Goal: Task Accomplishment & Management: Use online tool/utility

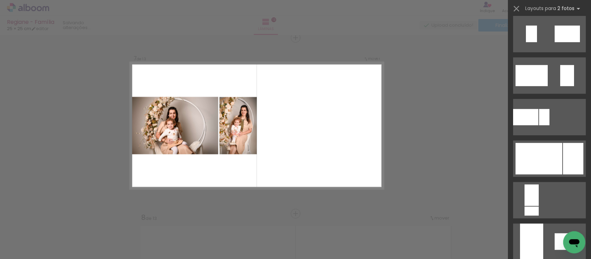
scroll to position [217, 0]
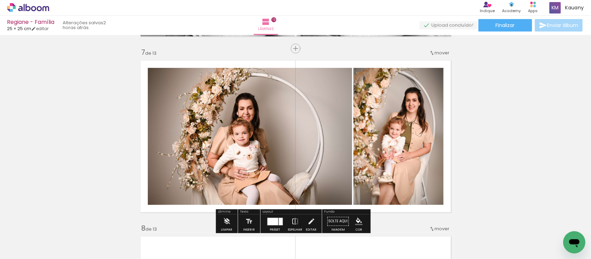
scroll to position [1065, 0]
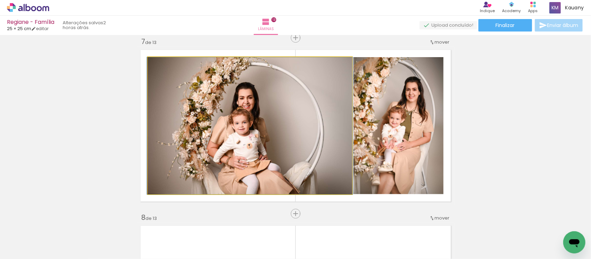
drag, startPoint x: 281, startPoint y: 132, endPoint x: 281, endPoint y: 120, distance: 11.8
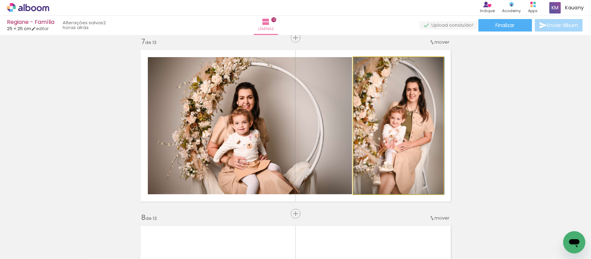
drag, startPoint x: 391, startPoint y: 112, endPoint x: 402, endPoint y: 116, distance: 11.2
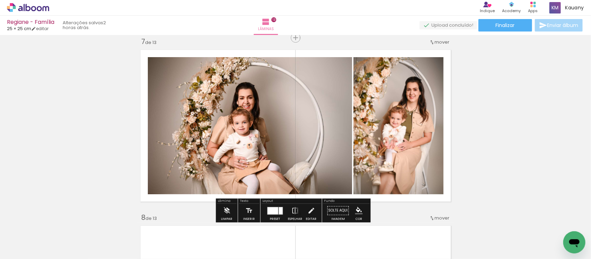
click at [506, 111] on div "Inserir lâmina 1 de 13 Inserir lâmina 2 de 13 Inserir lâmina 3 de 13 Inserir lâ…" at bounding box center [295, 205] width 591 height 2464
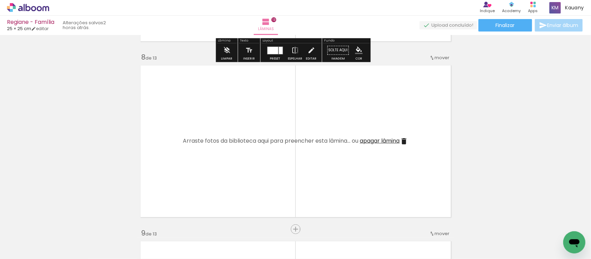
scroll to position [1238, 0]
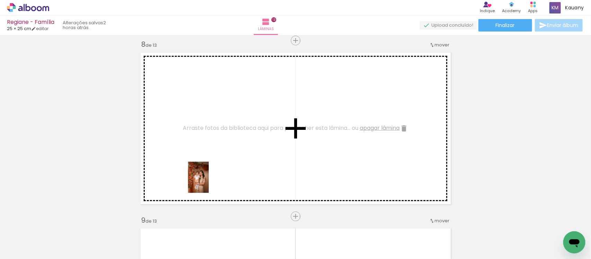
drag, startPoint x: 179, startPoint y: 231, endPoint x: 209, endPoint y: 183, distance: 57.0
click at [209, 183] on quentale-workspace at bounding box center [295, 129] width 591 height 259
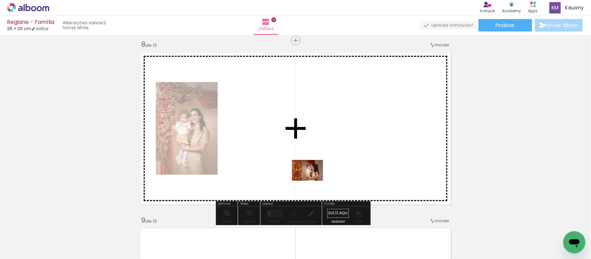
drag, startPoint x: 142, startPoint y: 238, endPoint x: 313, endPoint y: 181, distance: 179.8
click at [313, 181] on quentale-workspace at bounding box center [295, 129] width 591 height 259
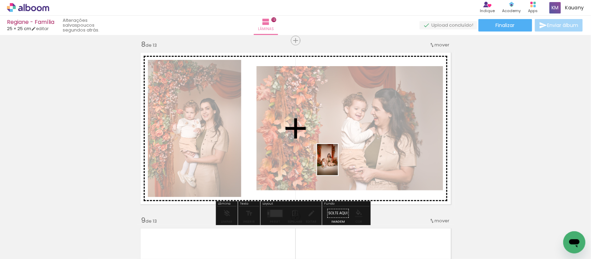
drag, startPoint x: 221, startPoint y: 231, endPoint x: 338, endPoint y: 165, distance: 134.6
click at [338, 165] on quentale-workspace at bounding box center [295, 129] width 591 height 259
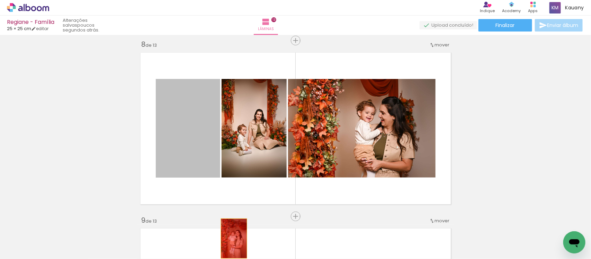
drag, startPoint x: 197, startPoint y: 134, endPoint x: 231, endPoint y: 238, distance: 109.1
click at [231, 238] on quentale-workspace at bounding box center [295, 129] width 591 height 259
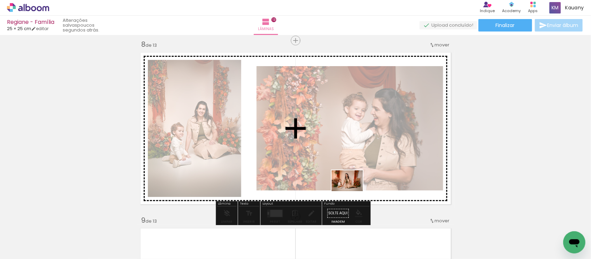
drag, startPoint x: 291, startPoint y: 242, endPoint x: 353, endPoint y: 191, distance: 79.8
click at [353, 191] on quentale-workspace at bounding box center [295, 129] width 591 height 259
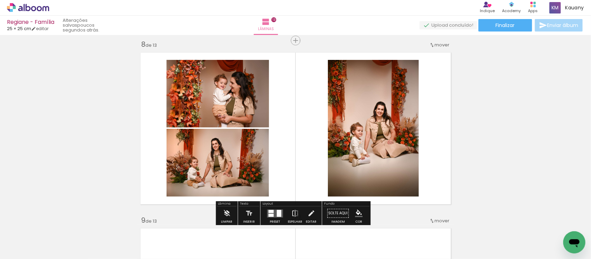
click at [271, 210] on div at bounding box center [271, 211] width 5 height 3
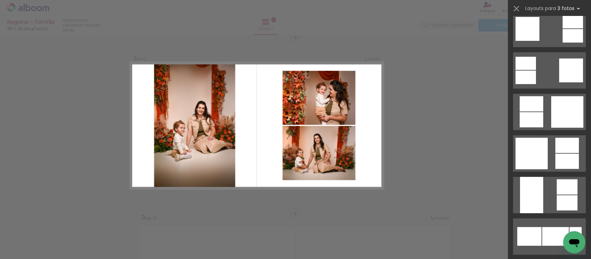
scroll to position [1342, 0]
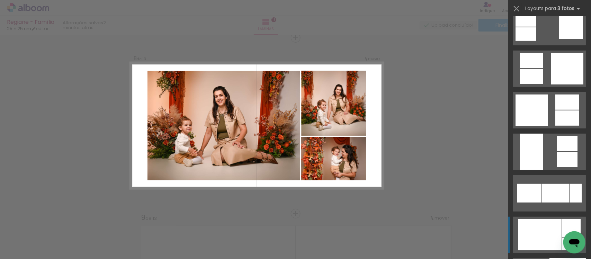
click at [529, 233] on div at bounding box center [540, 234] width 44 height 31
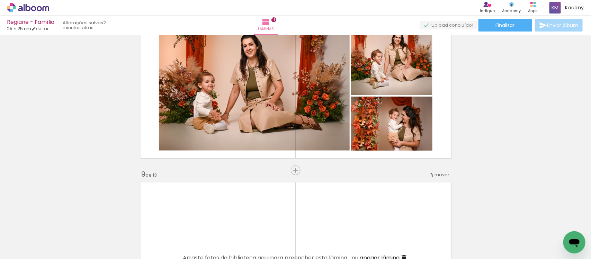
scroll to position [1241, 0]
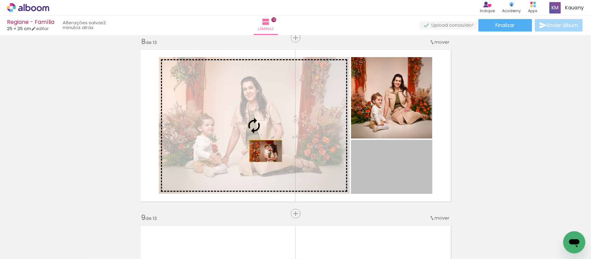
drag, startPoint x: 406, startPoint y: 170, endPoint x: 263, endPoint y: 151, distance: 144.3
click at [0, 0] on slot at bounding box center [0, 0] width 0 height 0
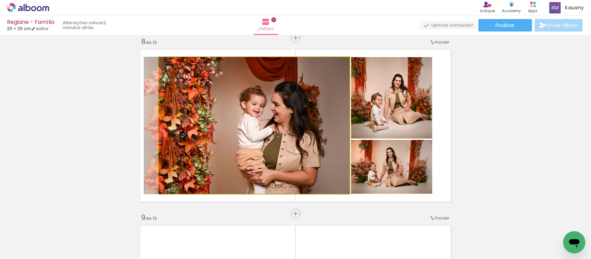
drag, startPoint x: 302, startPoint y: 151, endPoint x: 255, endPoint y: 151, distance: 47.5
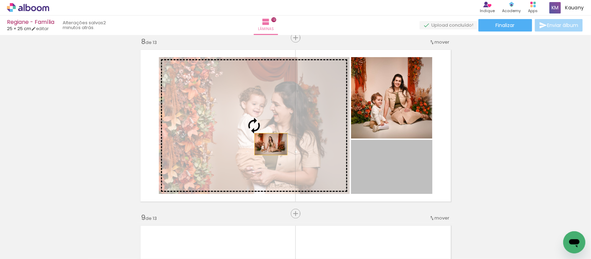
drag, startPoint x: 397, startPoint y: 177, endPoint x: 268, endPoint y: 144, distance: 133.6
click at [0, 0] on slot at bounding box center [0, 0] width 0 height 0
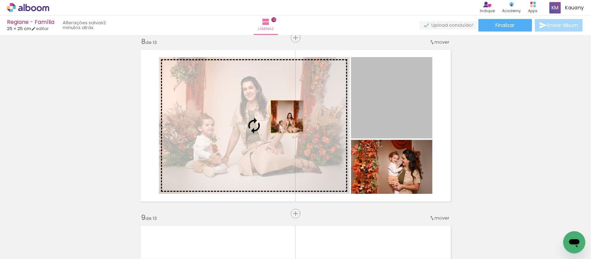
drag, startPoint x: 383, startPoint y: 89, endPoint x: 284, endPoint y: 118, distance: 102.8
click at [0, 0] on slot at bounding box center [0, 0] width 0 height 0
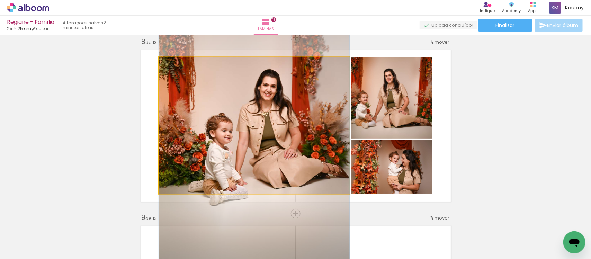
drag, startPoint x: 299, startPoint y: 136, endPoint x: 265, endPoint y: 136, distance: 33.6
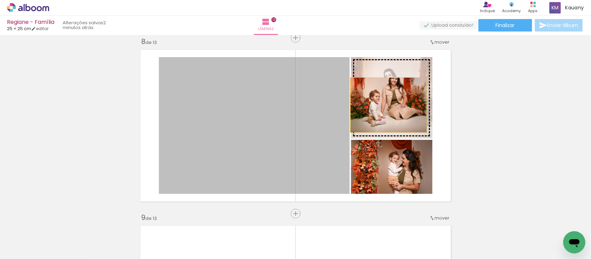
drag, startPoint x: 265, startPoint y: 136, endPoint x: 386, endPoint y: 105, distance: 124.2
click at [0, 0] on slot at bounding box center [0, 0] width 0 height 0
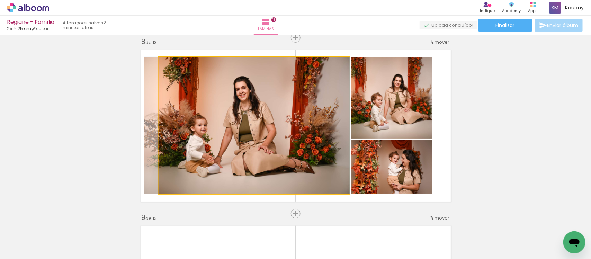
drag, startPoint x: 299, startPoint y: 129, endPoint x: 272, endPoint y: 136, distance: 28.0
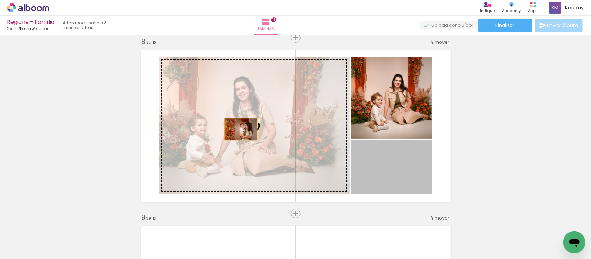
drag, startPoint x: 362, startPoint y: 174, endPoint x: 238, endPoint y: 129, distance: 132.3
click at [0, 0] on slot at bounding box center [0, 0] width 0 height 0
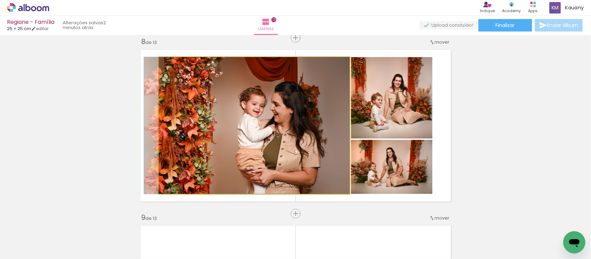
drag, startPoint x: 262, startPoint y: 125, endPoint x: 227, endPoint y: 147, distance: 41.3
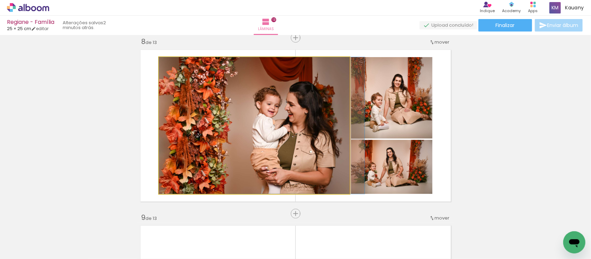
drag, startPoint x: 227, startPoint y: 147, endPoint x: 300, endPoint y: 155, distance: 73.1
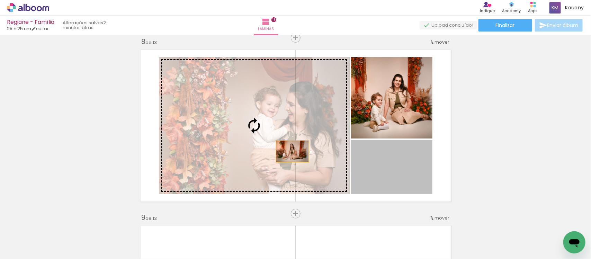
drag, startPoint x: 388, startPoint y: 171, endPoint x: 288, endPoint y: 150, distance: 102.4
click at [0, 0] on slot at bounding box center [0, 0] width 0 height 0
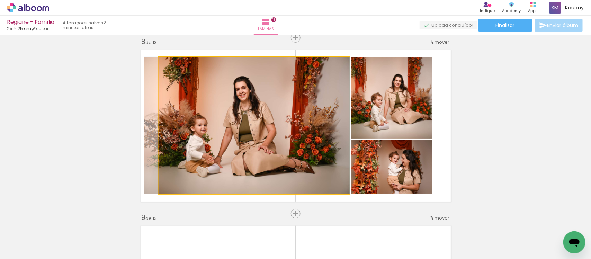
drag, startPoint x: 274, startPoint y: 140, endPoint x: 249, endPoint y: 144, distance: 24.7
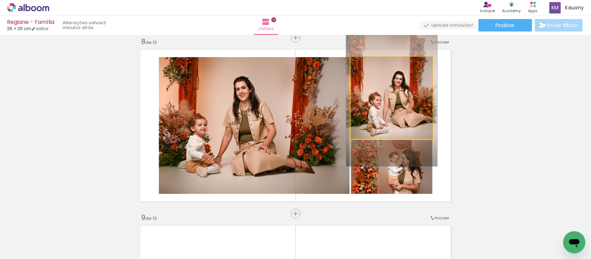
type paper-slider "112"
click at [369, 64] on div at bounding box center [370, 64] width 11 height 11
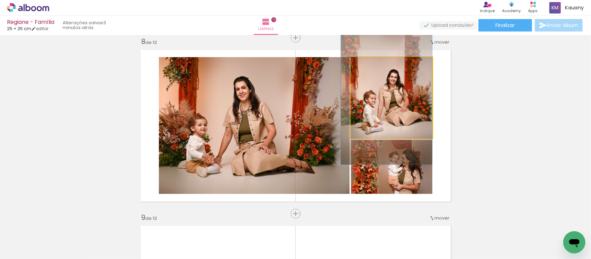
drag, startPoint x: 398, startPoint y: 98, endPoint x: 388, endPoint y: 96, distance: 10.5
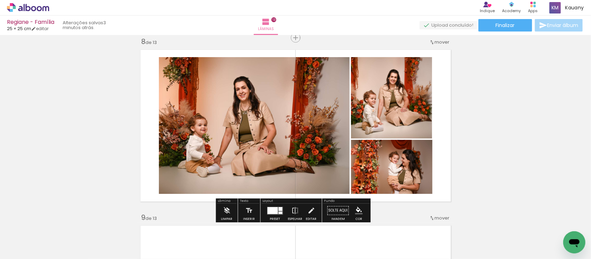
click at [493, 113] on div "Inserir lâmina 1 de 13 Inserir lâmina 2 de 13 Inserir lâmina 3 de 13 Inserir lâ…" at bounding box center [295, 29] width 591 height 2464
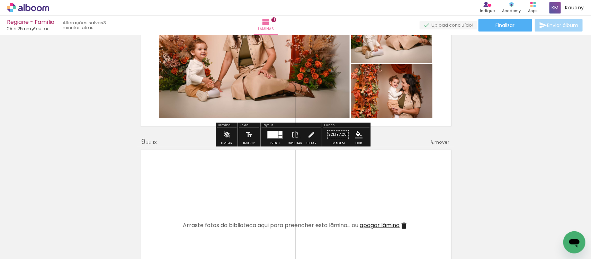
scroll to position [1327, 0]
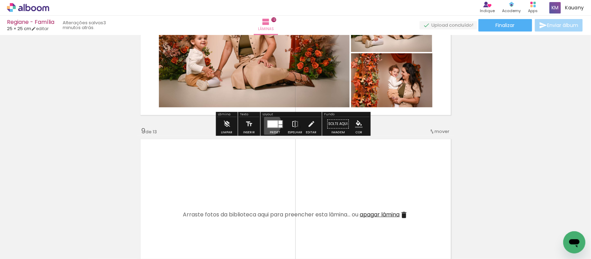
click at [268, 124] on div at bounding box center [273, 124] width 10 height 7
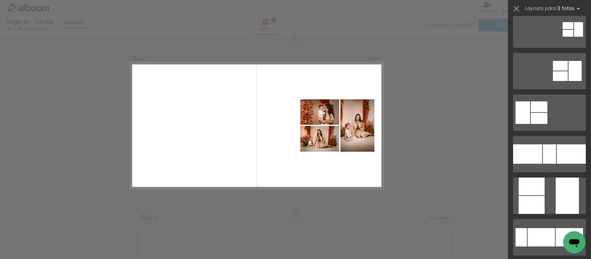
scroll to position [0, 0]
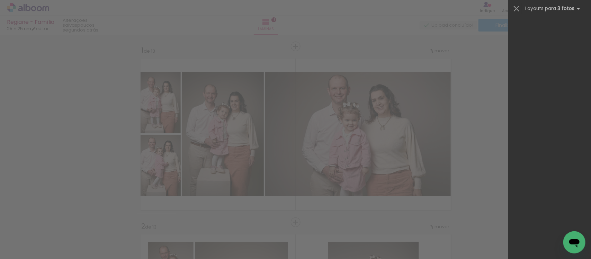
scroll to position [0, 748]
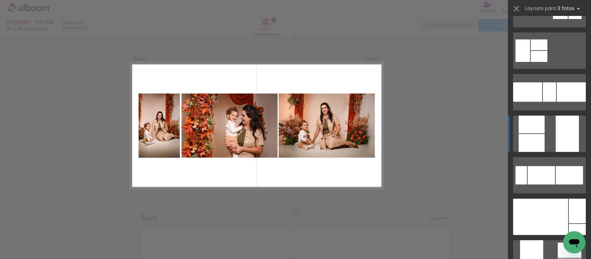
scroll to position [173, 0]
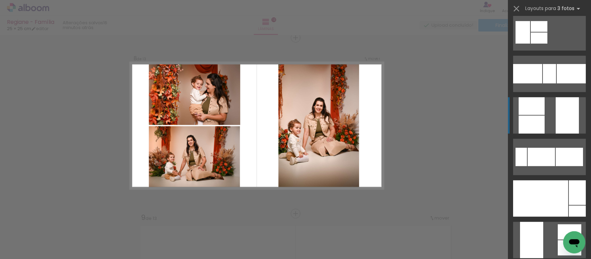
click at [569, 206] on div at bounding box center [577, 211] width 17 height 11
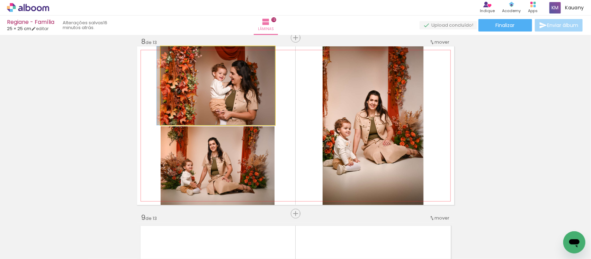
drag, startPoint x: 248, startPoint y: 83, endPoint x: 222, endPoint y: 59, distance: 35.8
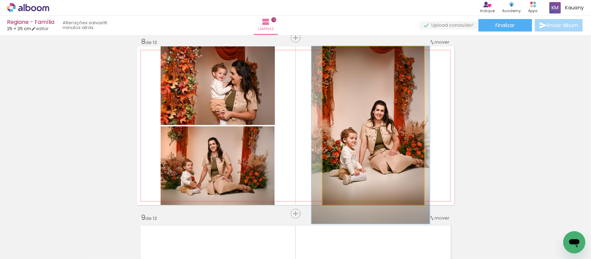
drag, startPoint x: 375, startPoint y: 129, endPoint x: 381, endPoint y: 143, distance: 14.9
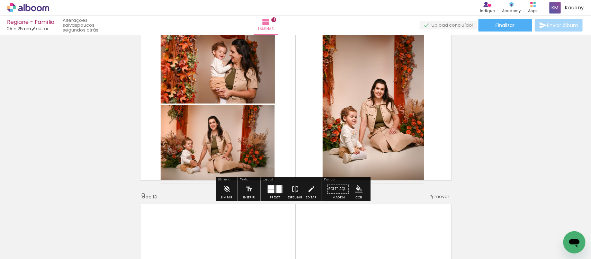
scroll to position [1284, 0]
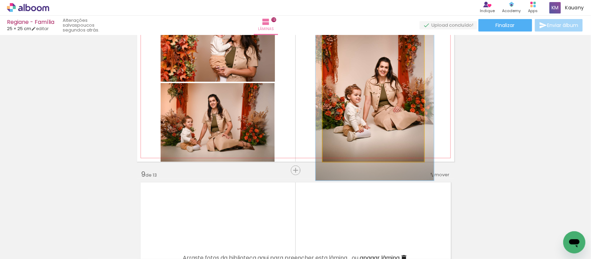
drag, startPoint x: 406, startPoint y: 102, endPoint x: 410, endPoint y: 112, distance: 10.2
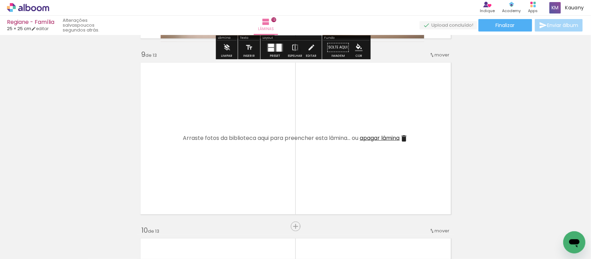
scroll to position [1414, 0]
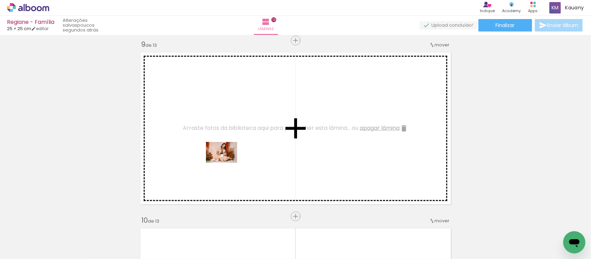
drag, startPoint x: 259, startPoint y: 241, endPoint x: 255, endPoint y: 226, distance: 16.3
click at [227, 162] on quentale-workspace at bounding box center [295, 129] width 591 height 259
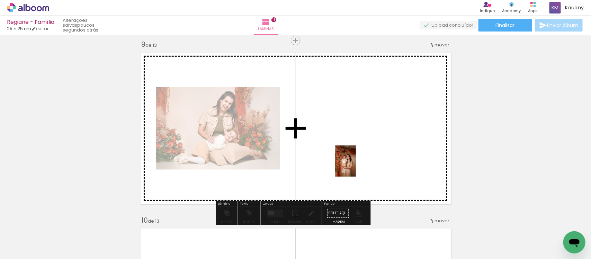
drag, startPoint x: 177, startPoint y: 233, endPoint x: 371, endPoint y: 158, distance: 207.4
click at [371, 158] on quentale-workspace at bounding box center [295, 129] width 591 height 259
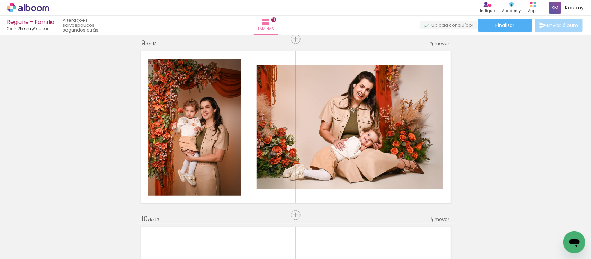
scroll to position [1429, 0]
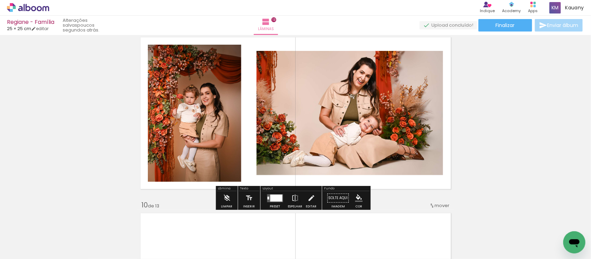
click at [273, 197] on div at bounding box center [277, 198] width 12 height 7
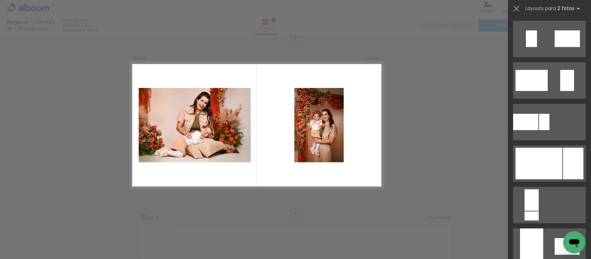
scroll to position [217, 0]
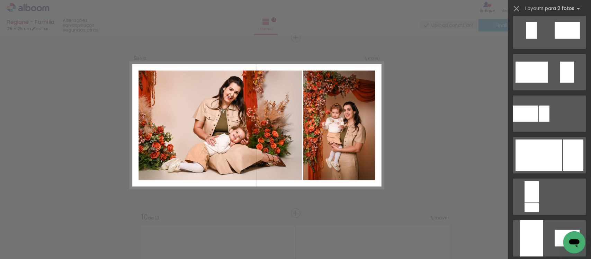
click at [552, 154] on div at bounding box center [539, 156] width 47 height 32
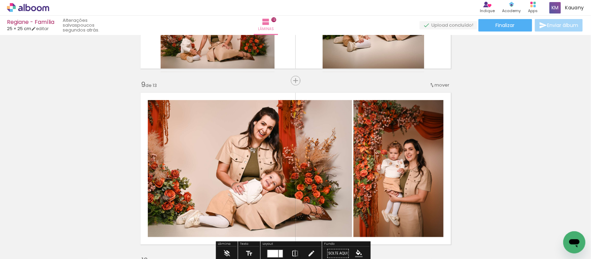
scroll to position [1417, 0]
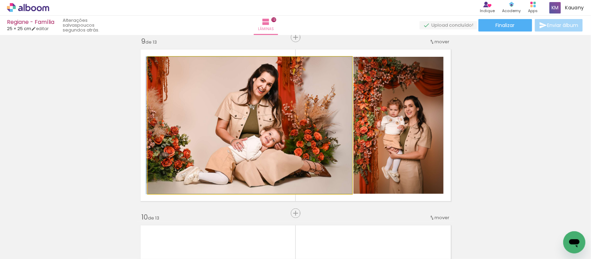
drag, startPoint x: 267, startPoint y: 110, endPoint x: 252, endPoint y: 105, distance: 16.1
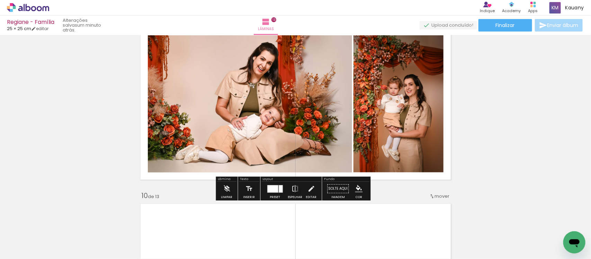
scroll to position [1460, 0]
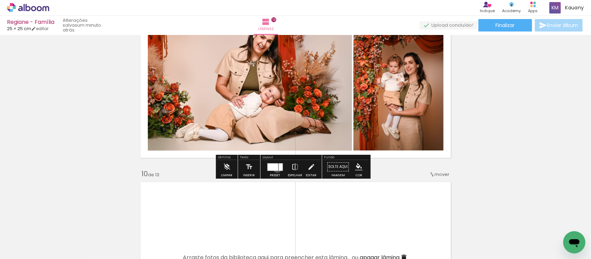
click at [276, 168] on div at bounding box center [273, 167] width 11 height 7
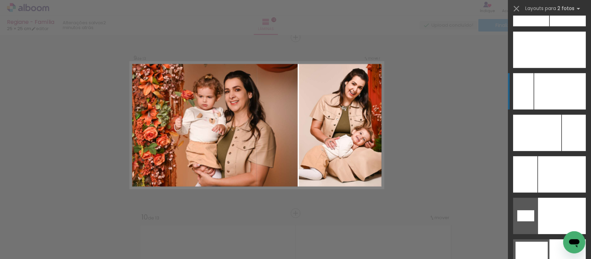
scroll to position [3224, 0]
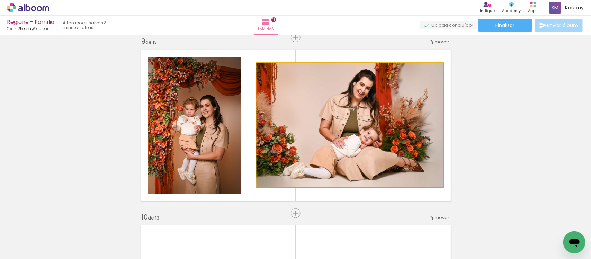
drag, startPoint x: 391, startPoint y: 131, endPoint x: 397, endPoint y: 131, distance: 5.5
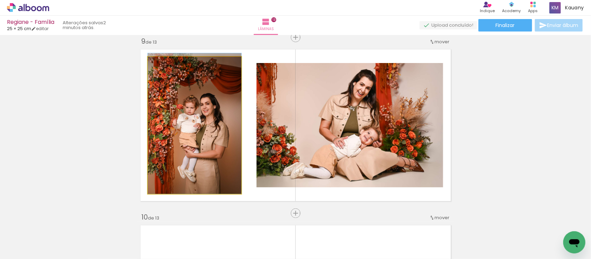
drag, startPoint x: 203, startPoint y: 122, endPoint x: 197, endPoint y: 113, distance: 11.0
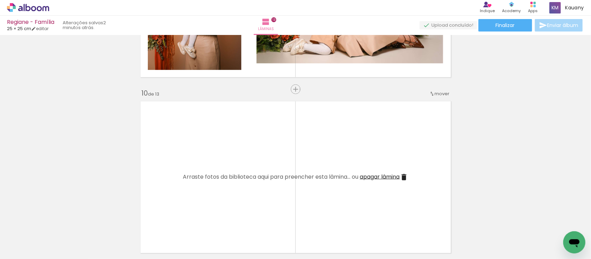
scroll to position [1590, 0]
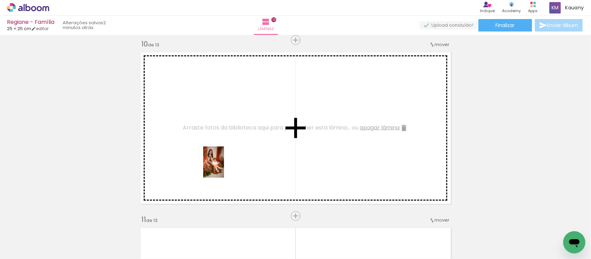
drag, startPoint x: 100, startPoint y: 235, endPoint x: 224, endPoint y: 167, distance: 141.5
click at [224, 167] on quentale-workspace at bounding box center [295, 129] width 591 height 259
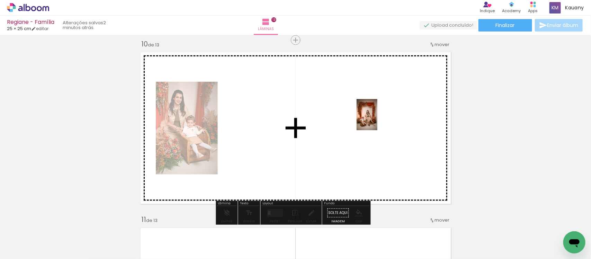
drag, startPoint x: 567, startPoint y: 226, endPoint x: 378, endPoint y: 120, distance: 217.3
click at [378, 120] on quentale-workspace at bounding box center [295, 129] width 591 height 259
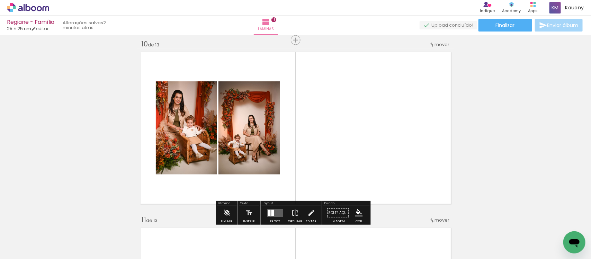
click at [270, 209] on quentale-layouter at bounding box center [275, 213] width 16 height 8
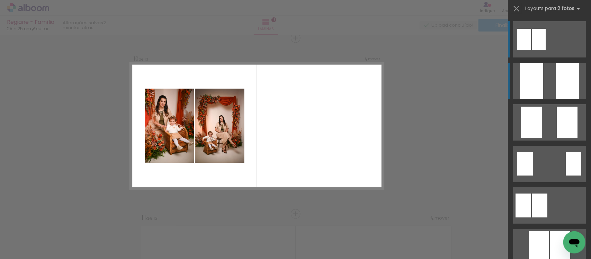
scroll to position [1593, 0]
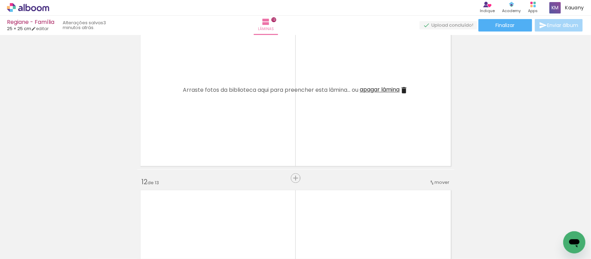
scroll to position [1819, 0]
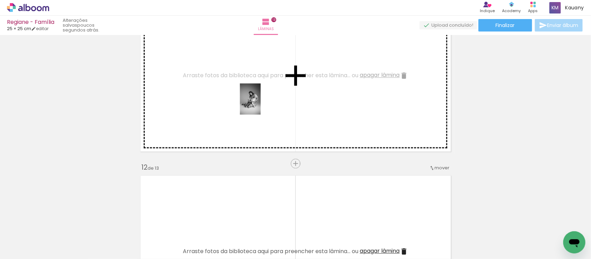
drag, startPoint x: 413, startPoint y: 240, endPoint x: 259, endPoint y: 103, distance: 206.6
click at [259, 103] on quentale-workspace at bounding box center [295, 129] width 591 height 259
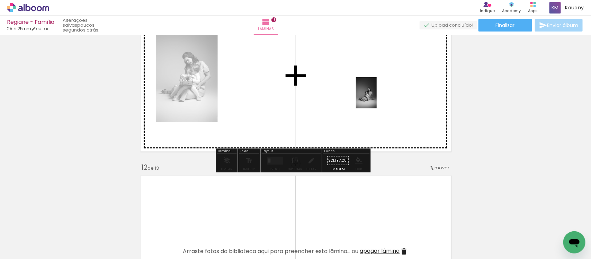
drag, startPoint x: 452, startPoint y: 238, endPoint x: 365, endPoint y: 92, distance: 169.0
click at [365, 92] on quentale-workspace at bounding box center [295, 129] width 591 height 259
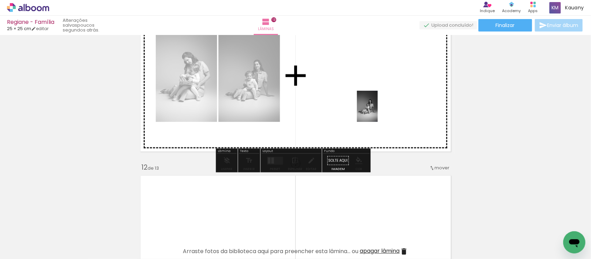
drag, startPoint x: 485, startPoint y: 236, endPoint x: 378, endPoint y: 112, distance: 164.6
click at [378, 112] on quentale-workspace at bounding box center [295, 129] width 591 height 259
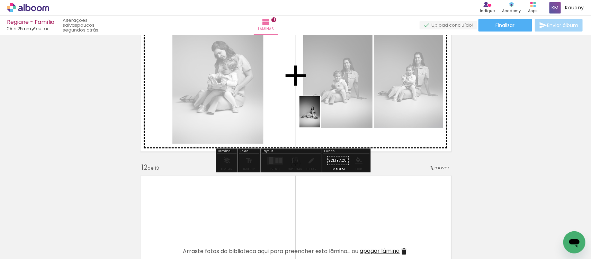
drag, startPoint x: 530, startPoint y: 240, endPoint x: 319, endPoint y: 113, distance: 246.0
click at [319, 113] on quentale-workspace at bounding box center [295, 129] width 591 height 259
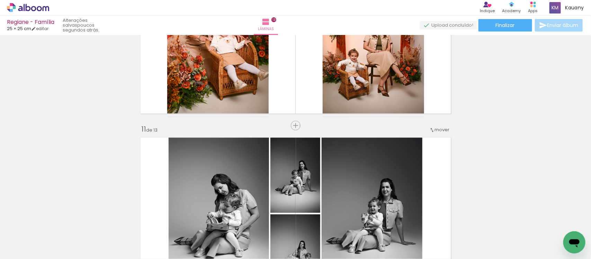
scroll to position [1660, 0]
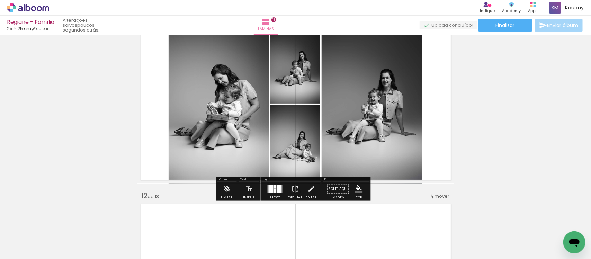
scroll to position [1833, 0]
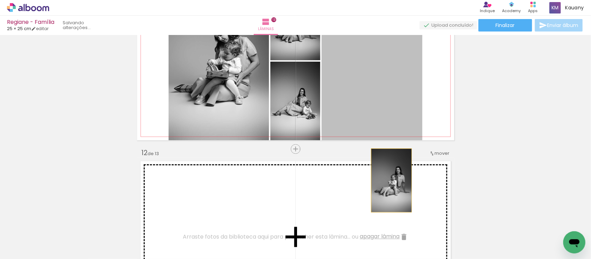
drag, startPoint x: 372, startPoint y: 78, endPoint x: 388, endPoint y: 180, distance: 103.2
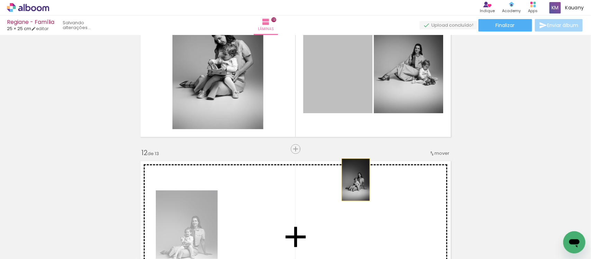
drag, startPoint x: 328, startPoint y: 81, endPoint x: 353, endPoint y: 179, distance: 101.0
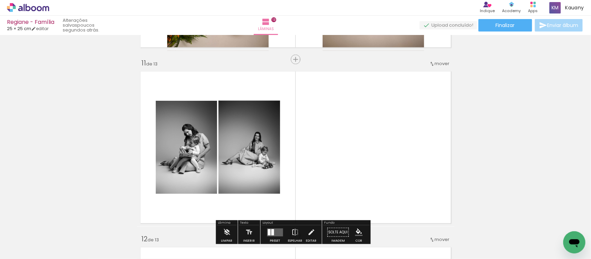
scroll to position [1790, 0]
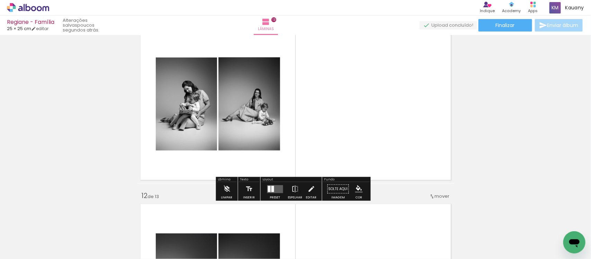
click at [272, 188] on div at bounding box center [273, 189] width 3 height 6
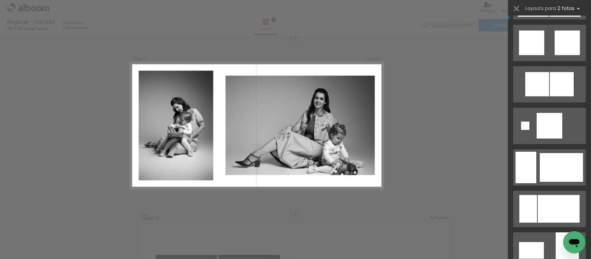
scroll to position [996, 0]
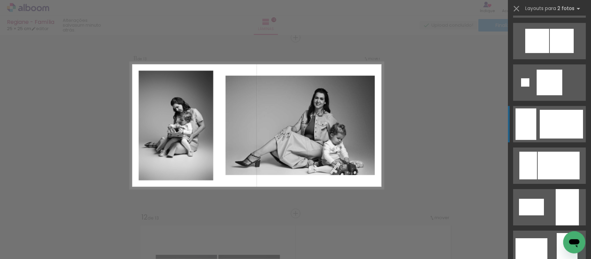
click at [563, 95] on div at bounding box center [550, 83] width 26 height 26
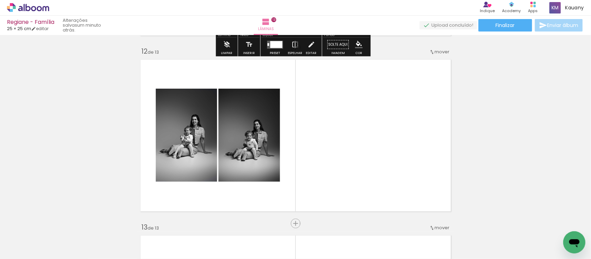
scroll to position [1942, 0]
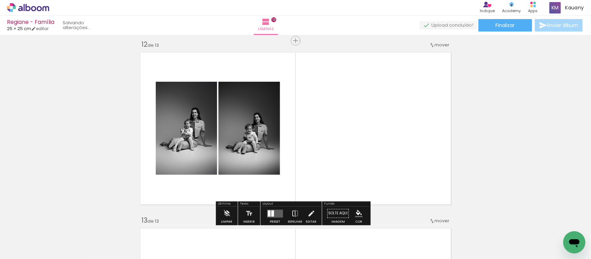
click at [269, 213] on div at bounding box center [269, 213] width 3 height 6
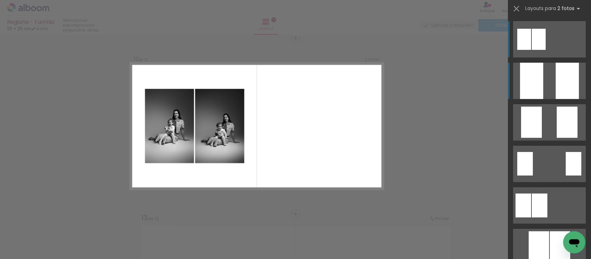
scroll to position [1945, 0]
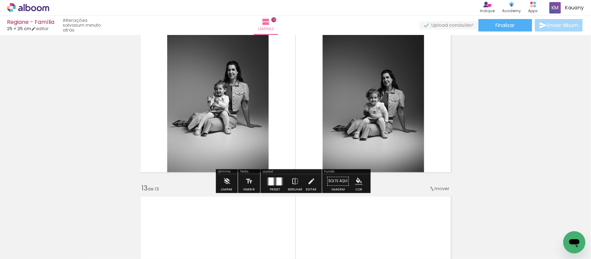
scroll to position [1988, 0]
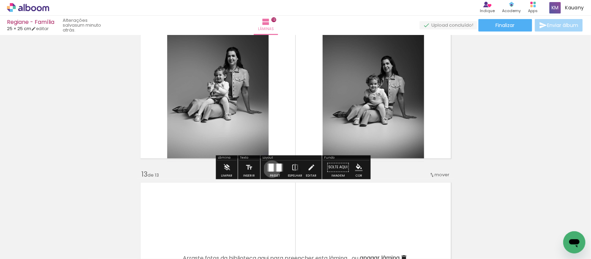
click at [271, 169] on div at bounding box center [271, 168] width 5 height 8
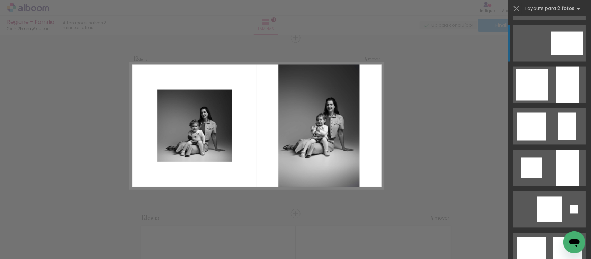
scroll to position [561, 0]
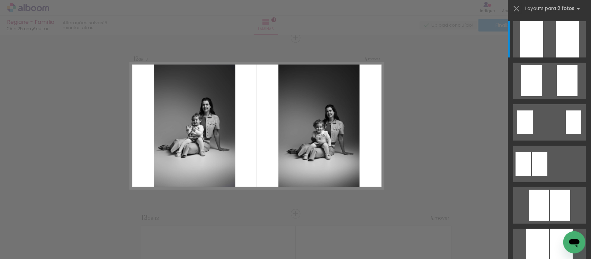
scroll to position [0, 748]
